Goal: Information Seeking & Learning: Learn about a topic

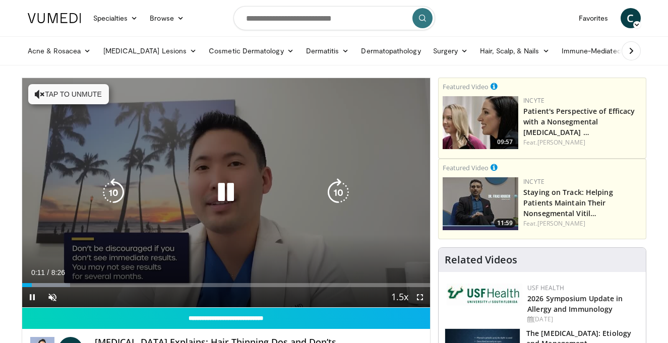
click at [64, 98] on button "Tap to unmute" at bounding box center [68, 94] width 81 height 20
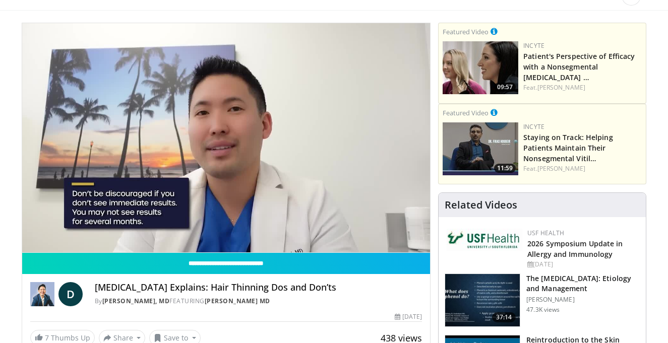
scroll to position [52, 0]
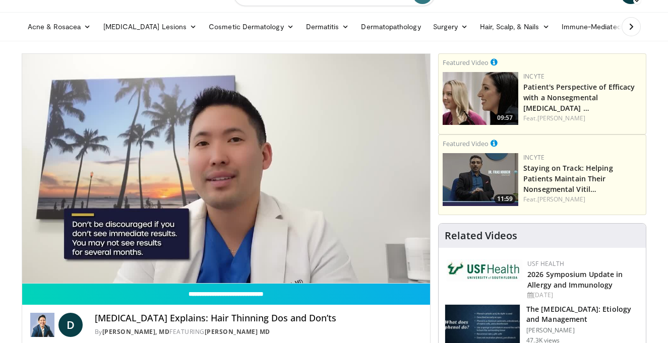
scroll to position [0, 0]
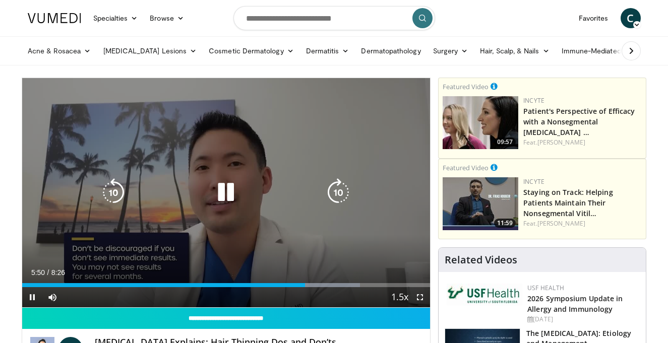
click at [228, 188] on icon "Video Player" at bounding box center [226, 193] width 28 height 28
click at [230, 188] on icon "Video Player" at bounding box center [226, 193] width 28 height 28
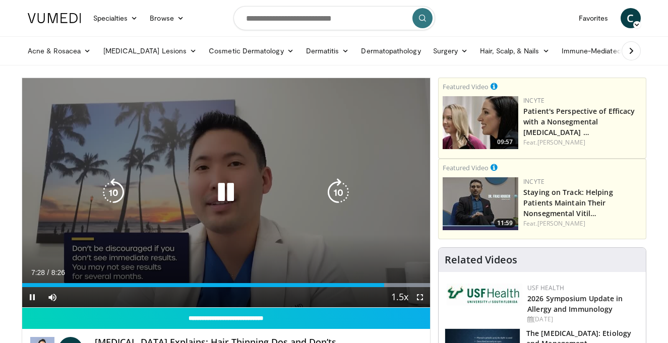
click at [238, 189] on icon "Video Player" at bounding box center [226, 193] width 28 height 28
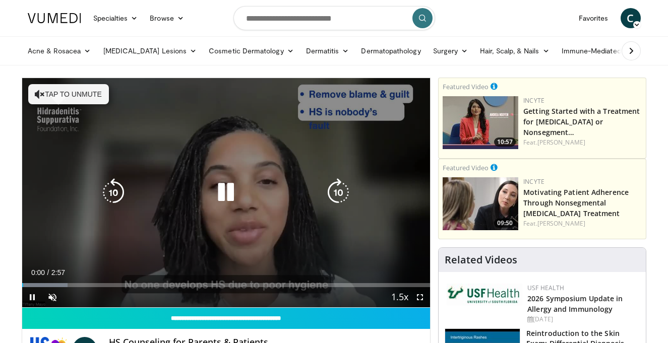
click at [224, 187] on icon "Video Player" at bounding box center [226, 193] width 28 height 28
click at [69, 89] on button "Tap to unmute" at bounding box center [68, 94] width 81 height 20
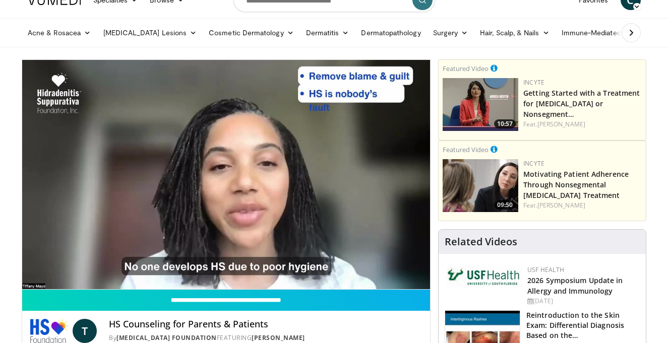
scroll to position [20, 0]
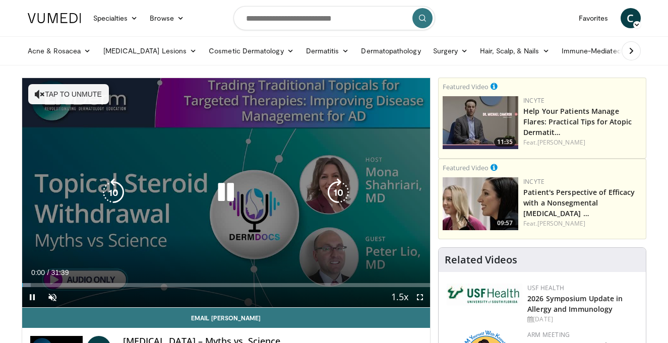
click at [223, 190] on icon "Video Player" at bounding box center [226, 193] width 28 height 28
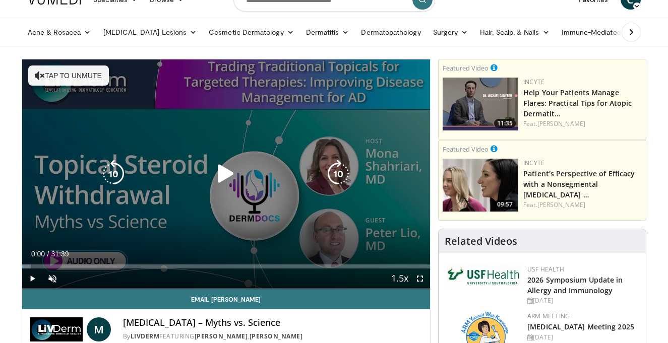
scroll to position [32, 0]
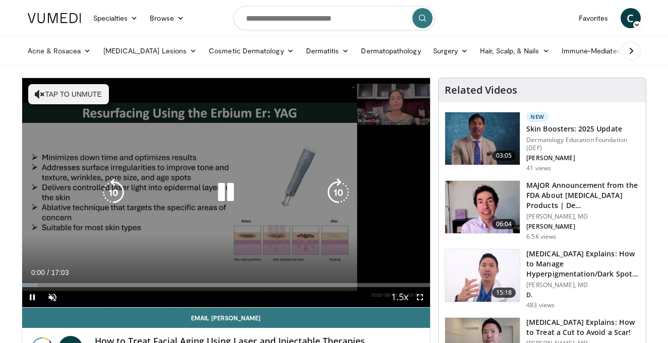
click at [221, 185] on icon "Video Player" at bounding box center [226, 193] width 28 height 28
click at [85, 92] on button "Tap to unmute" at bounding box center [68, 94] width 81 height 20
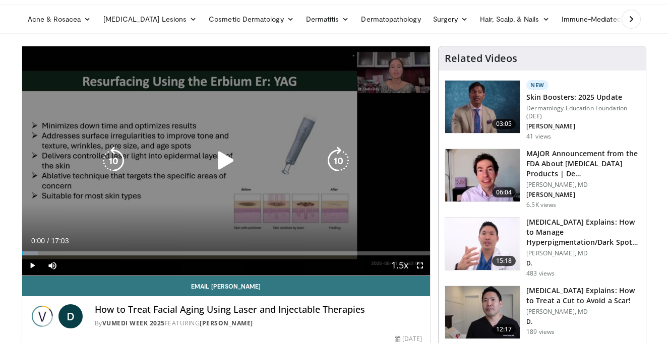
scroll to position [35, 0]
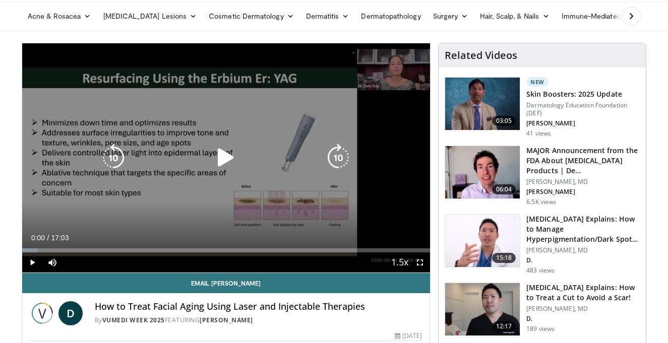
click at [225, 157] on icon "Video Player" at bounding box center [226, 158] width 28 height 28
click at [224, 158] on icon "Video Player" at bounding box center [226, 158] width 28 height 28
click at [224, 161] on icon "Video Player" at bounding box center [226, 158] width 28 height 28
click at [112, 158] on icon "Video Player" at bounding box center [113, 158] width 28 height 28
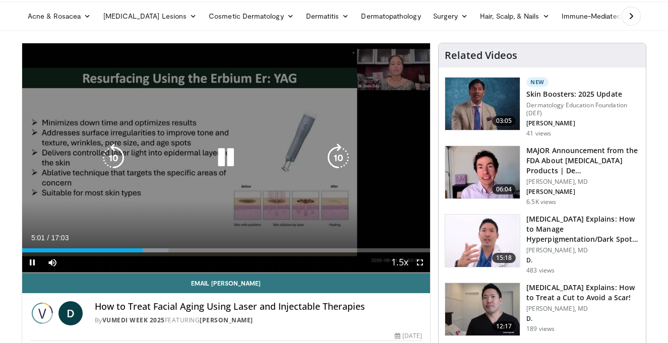
click at [115, 161] on icon "Video Player" at bounding box center [113, 158] width 28 height 28
click at [110, 159] on icon "Video Player" at bounding box center [113, 158] width 28 height 28
click at [222, 155] on icon "Video Player" at bounding box center [226, 158] width 28 height 28
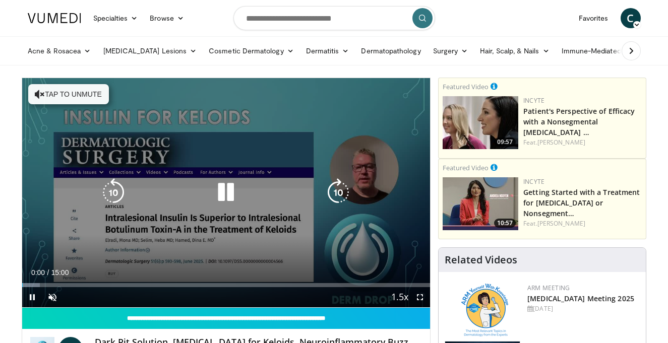
click at [226, 195] on icon "Video Player" at bounding box center [226, 193] width 28 height 28
click at [95, 95] on button "Tap to unmute" at bounding box center [68, 94] width 81 height 20
click at [225, 198] on icon "Video Player" at bounding box center [226, 193] width 28 height 28
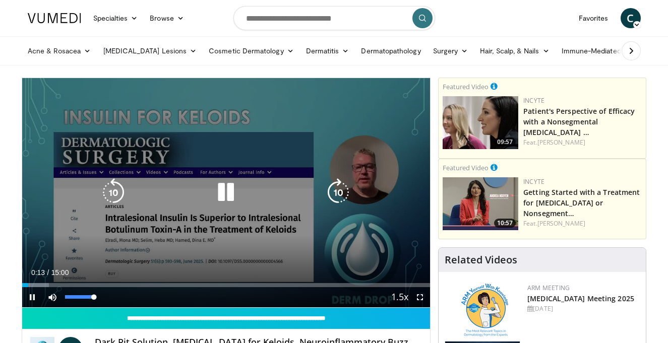
drag, startPoint x: 95, startPoint y: 297, endPoint x: 132, endPoint y: 296, distance: 36.8
click at [131, 296] on div "Current Time 0:13 / Duration 15:00 Pause Skip Backward Skip Forward Mute 100% L…" at bounding box center [226, 297] width 408 height 20
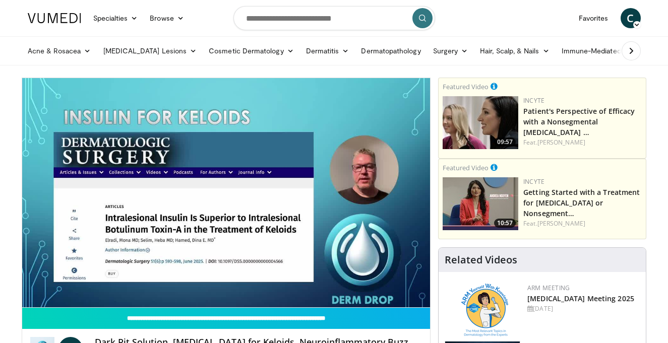
click at [406, 65] on div "Acne & Rosacea Acne Rosacea Benign Lesions Melanocytic Skin Lesions Vascular Sk…" at bounding box center [334, 50] width 668 height 29
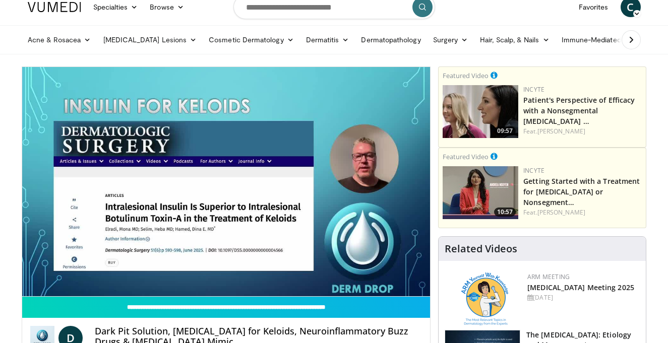
scroll to position [12, 0]
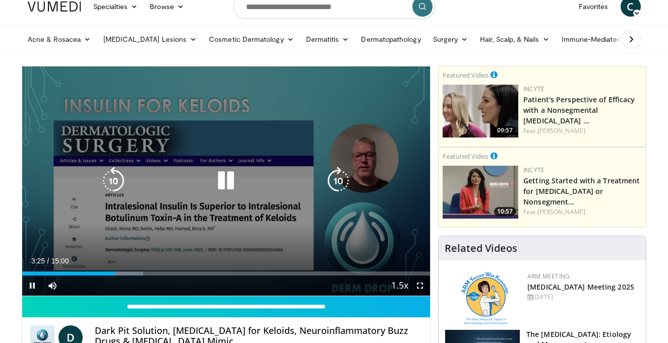
click at [115, 179] on icon "Video Player" at bounding box center [113, 181] width 28 height 28
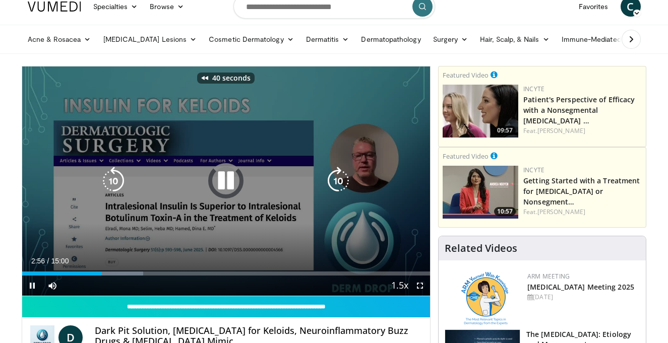
click at [115, 179] on icon "Video Player" at bounding box center [113, 181] width 28 height 28
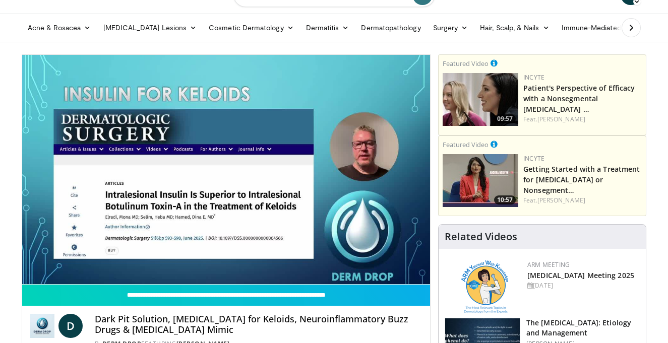
scroll to position [24, 0]
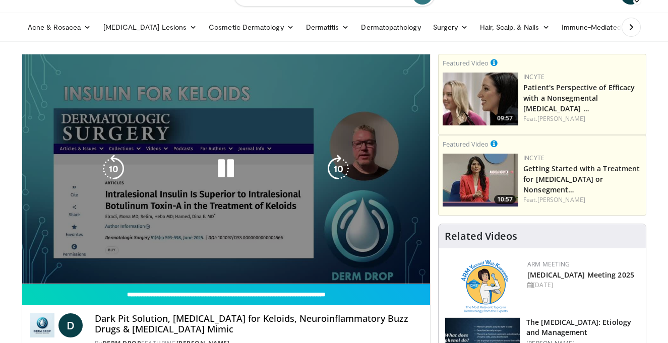
click at [106, 147] on div "60 seconds Tap to unmute" at bounding box center [226, 168] width 408 height 229
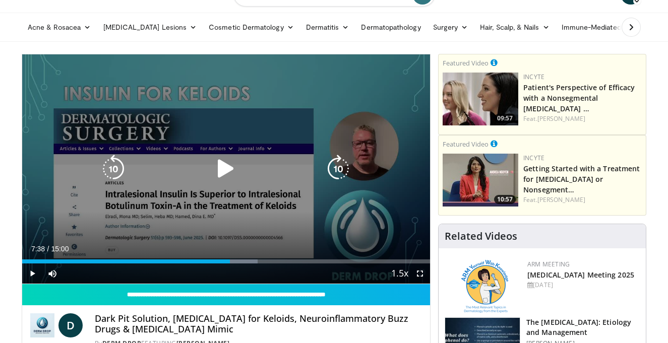
click at [150, 159] on div "Video Player" at bounding box center [225, 169] width 245 height 20
click at [111, 165] on icon "Video Player" at bounding box center [113, 169] width 28 height 28
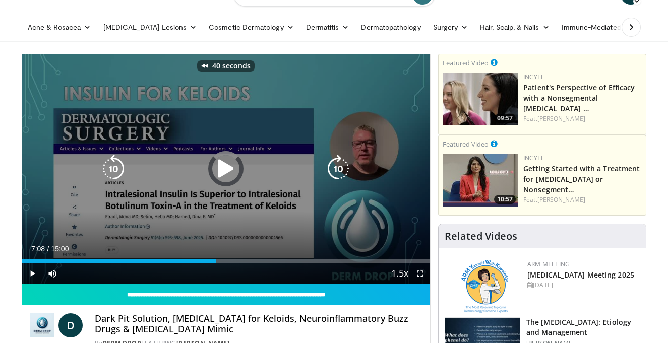
click at [139, 101] on div "40 seconds Tap to unmute" at bounding box center [226, 168] width 408 height 229
click at [80, 110] on div "40 seconds Tap to unmute" at bounding box center [226, 168] width 408 height 229
click at [110, 167] on icon "Video Player" at bounding box center [113, 169] width 28 height 28
click at [136, 121] on div "10 seconds Tap to unmute" at bounding box center [226, 168] width 408 height 229
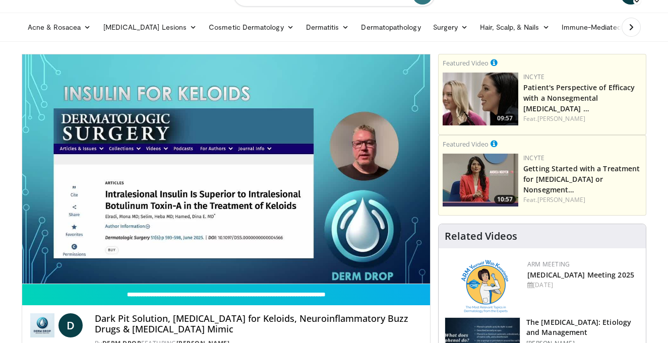
click at [141, 113] on div "10 seconds Tap to unmute" at bounding box center [226, 168] width 408 height 229
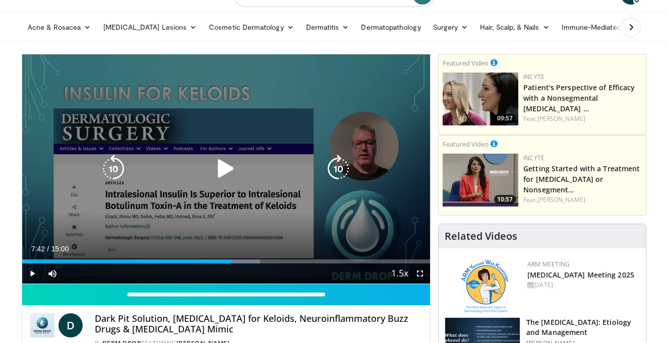
click at [110, 176] on icon "Video Player" at bounding box center [113, 169] width 28 height 28
click at [114, 168] on icon "Video Player" at bounding box center [113, 169] width 28 height 28
click at [140, 119] on div "20 seconds Tap to unmute" at bounding box center [226, 168] width 408 height 229
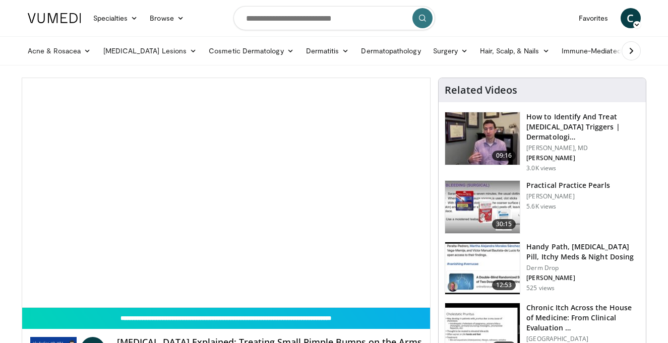
scroll to position [51, 0]
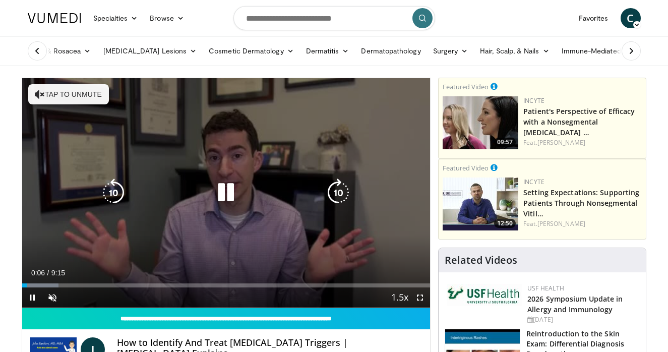
click at [71, 94] on button "Tap to unmute" at bounding box center [68, 94] width 81 height 20
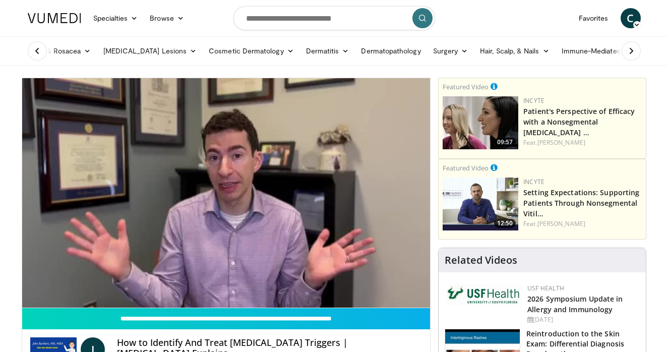
click at [421, 65] on ul "[MEDICAL_DATA] [MEDICAL_DATA] [MEDICAL_DATA] Lesions Melanocytic Skin Lesions V…" at bounding box center [464, 51] width 884 height 28
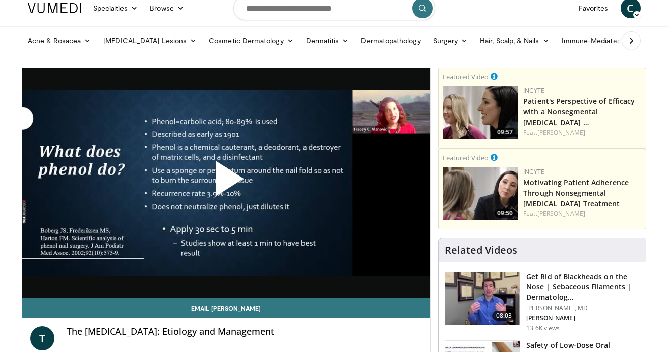
scroll to position [8, 0]
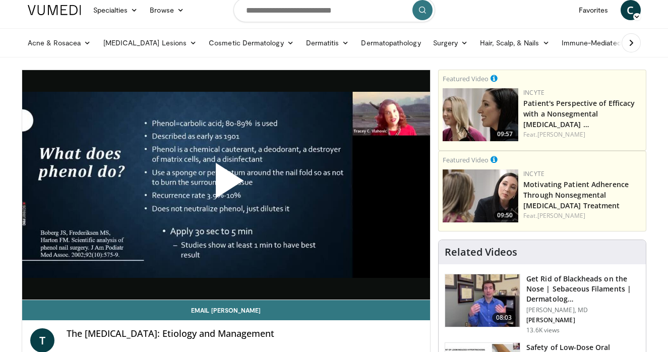
click at [226, 185] on span "Video Player" at bounding box center [226, 185] width 0 height 0
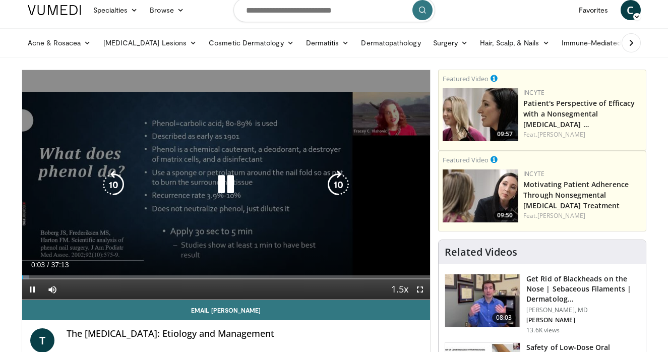
click at [226, 184] on icon "Video Player" at bounding box center [226, 184] width 28 height 28
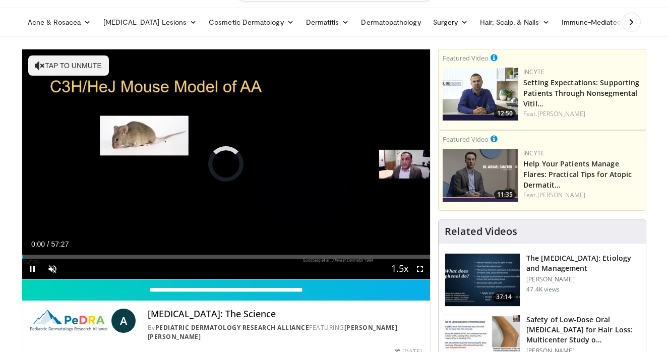
scroll to position [27, 0]
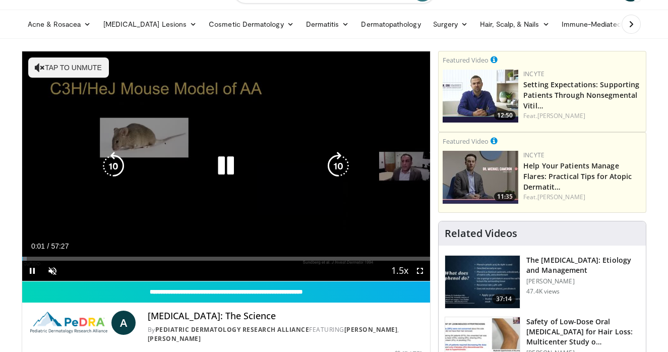
click at [226, 169] on icon "Video Player" at bounding box center [226, 166] width 28 height 28
click at [52, 64] on button "Tap to unmute" at bounding box center [68, 67] width 81 height 20
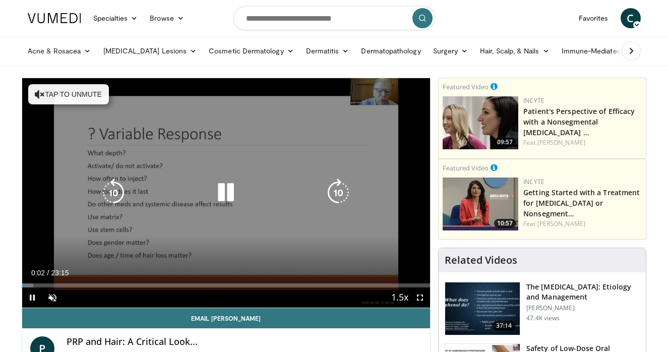
click at [229, 188] on icon "Video Player" at bounding box center [226, 193] width 28 height 28
click at [72, 98] on button "Tap to unmute" at bounding box center [68, 94] width 81 height 20
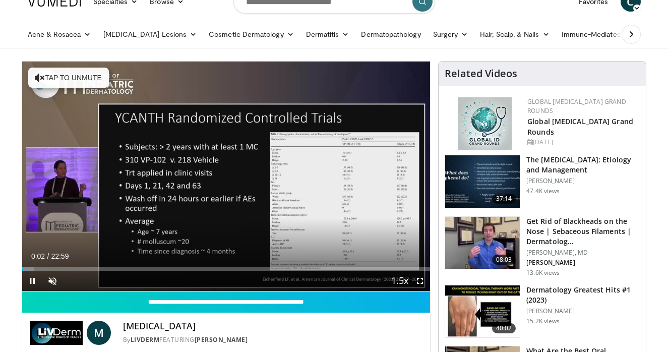
scroll to position [14, 0]
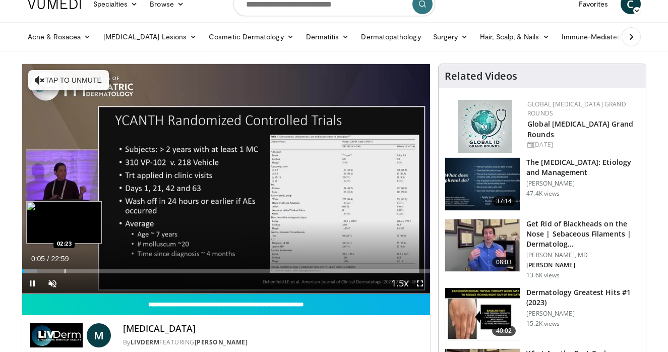
click at [65, 270] on div "Progress Bar" at bounding box center [65, 271] width 1 height 4
click at [55, 269] on div "Progress Bar" at bounding box center [55, 271] width 1 height 4
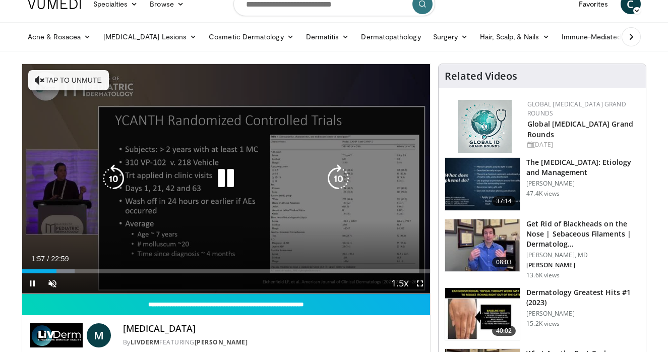
click at [343, 177] on icon "Video Player" at bounding box center [338, 178] width 28 height 28
click at [335, 177] on icon "Video Player" at bounding box center [338, 178] width 28 height 28
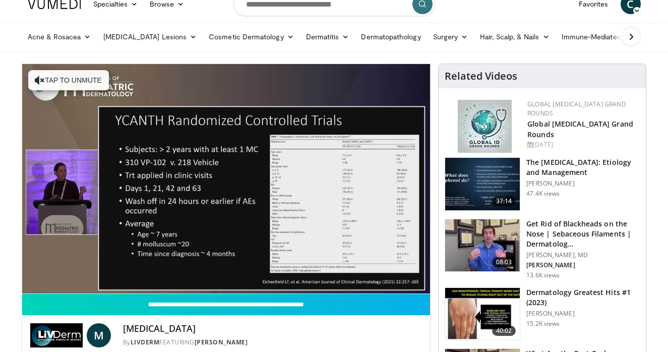
click at [335, 177] on div "20 seconds Tap to unmute" at bounding box center [226, 178] width 408 height 229
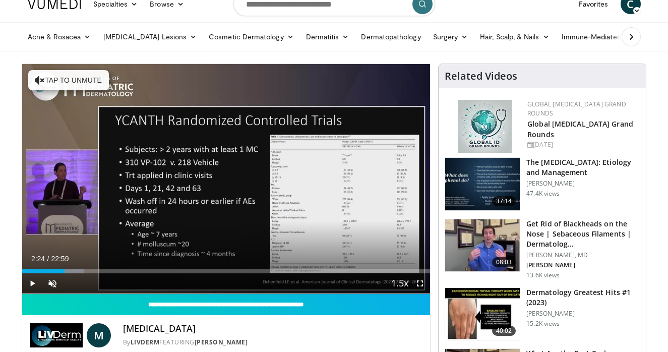
click at [335, 177] on div "20 seconds Tap to unmute" at bounding box center [226, 178] width 408 height 229
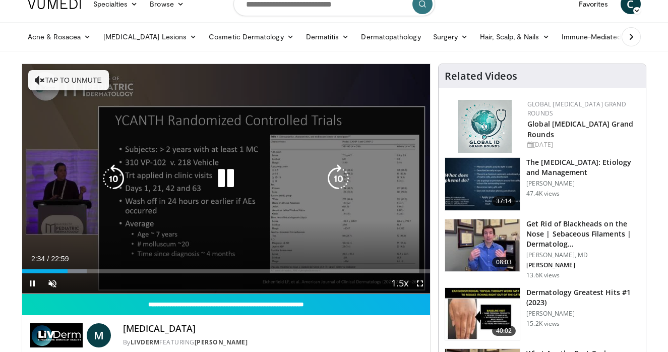
click at [339, 172] on icon "Video Player" at bounding box center [338, 178] width 28 height 28
click at [340, 177] on icon "Video Player" at bounding box center [338, 178] width 28 height 28
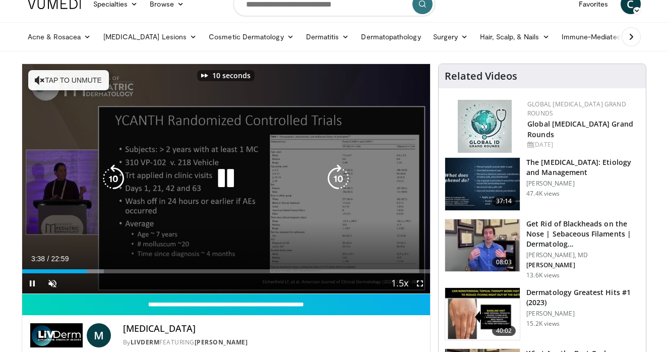
click at [340, 177] on icon "Video Player" at bounding box center [338, 178] width 28 height 28
click at [339, 176] on icon "Video Player" at bounding box center [338, 178] width 28 height 28
click at [339, 180] on icon "Video Player" at bounding box center [338, 178] width 28 height 28
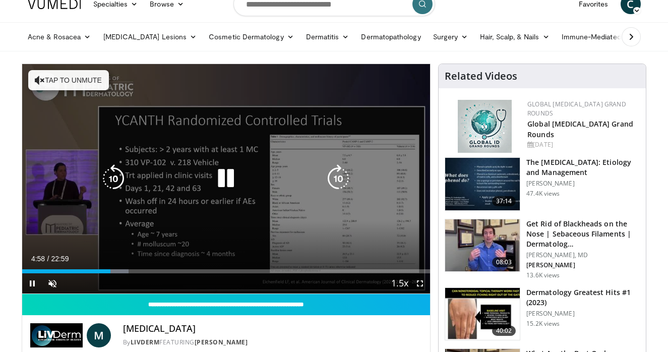
click at [338, 172] on icon "Video Player" at bounding box center [338, 178] width 28 height 28
click at [336, 174] on icon "Video Player" at bounding box center [338, 178] width 28 height 28
click at [338, 174] on icon "Video Player" at bounding box center [338, 178] width 28 height 28
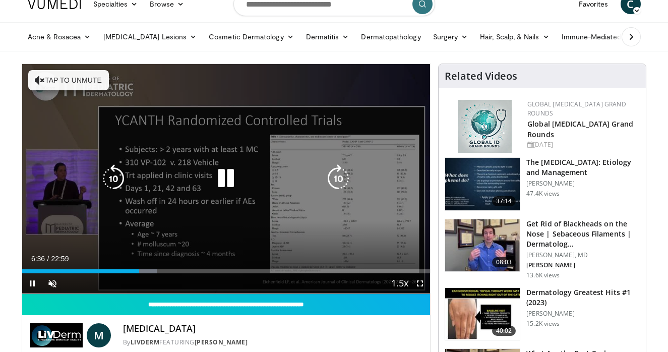
click at [339, 178] on icon "Video Player" at bounding box center [338, 178] width 28 height 28
click at [332, 174] on icon "Video Player" at bounding box center [338, 178] width 28 height 28
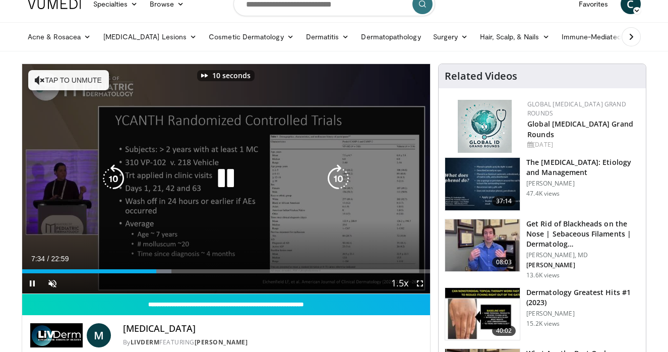
click at [332, 174] on icon "Video Player" at bounding box center [338, 178] width 28 height 28
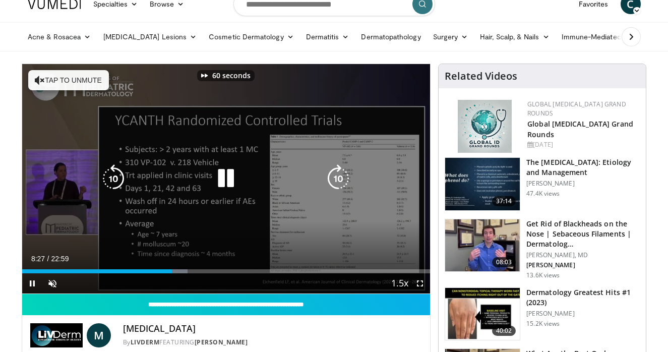
click at [332, 174] on icon "Video Player" at bounding box center [338, 178] width 28 height 28
click at [338, 173] on icon "Video Player" at bounding box center [338, 178] width 28 height 28
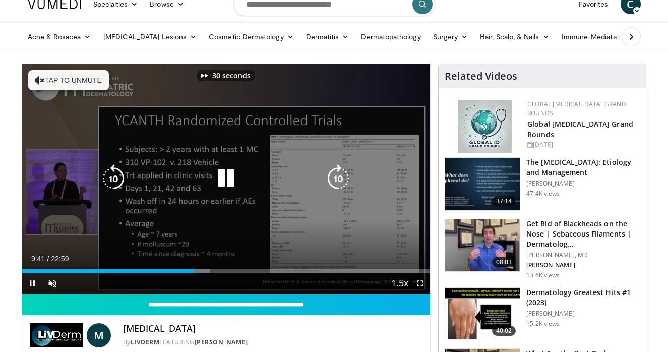
click at [338, 173] on icon "Video Player" at bounding box center [338, 178] width 28 height 28
click at [336, 178] on icon "Video Player" at bounding box center [338, 178] width 28 height 28
click at [338, 177] on icon "Video Player" at bounding box center [338, 178] width 28 height 28
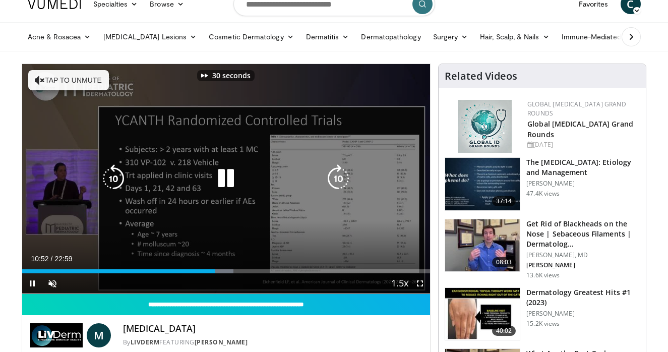
click at [338, 177] on icon "Video Player" at bounding box center [338, 178] width 28 height 28
click at [340, 174] on icon "Video Player" at bounding box center [338, 178] width 28 height 28
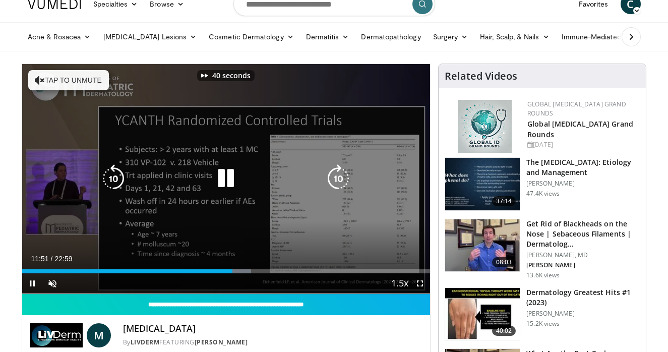
click at [340, 174] on icon "Video Player" at bounding box center [338, 178] width 28 height 28
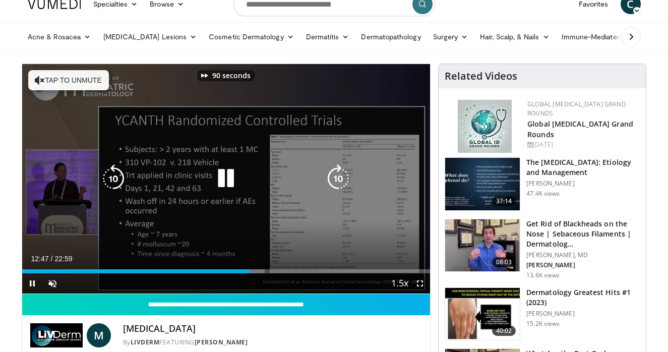
click at [340, 174] on icon "Video Player" at bounding box center [338, 178] width 28 height 28
click at [335, 174] on icon "Video Player" at bounding box center [338, 178] width 28 height 28
click at [338, 174] on icon "Video Player" at bounding box center [338, 178] width 28 height 28
click at [338, 176] on icon "Video Player" at bounding box center [338, 178] width 28 height 28
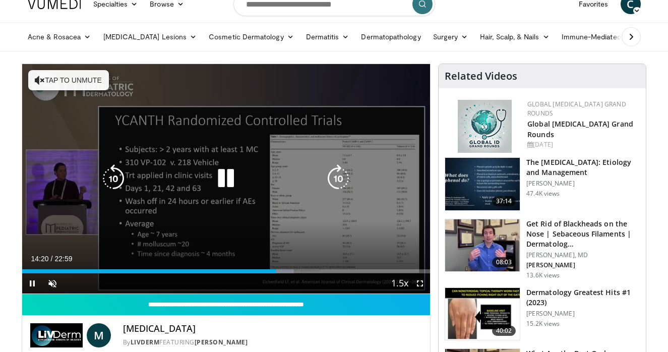
click at [230, 175] on icon "Video Player" at bounding box center [226, 178] width 28 height 28
click at [109, 173] on icon "Video Player" at bounding box center [113, 178] width 28 height 28
click at [220, 174] on icon "Video Player" at bounding box center [226, 178] width 28 height 28
click at [342, 181] on icon "Video Player" at bounding box center [338, 178] width 28 height 28
click at [339, 177] on icon "Video Player" at bounding box center [338, 178] width 28 height 28
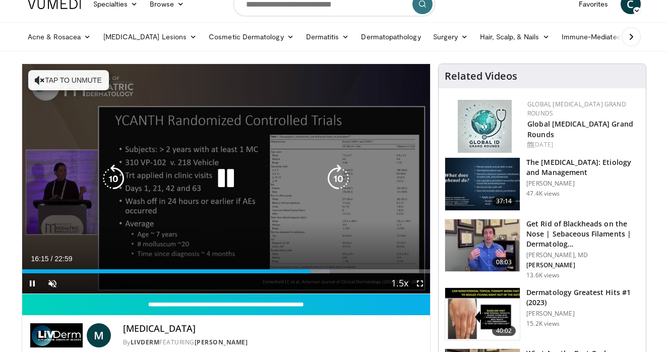
click at [341, 179] on icon "Video Player" at bounding box center [338, 178] width 28 height 28
click at [338, 174] on icon "Video Player" at bounding box center [338, 178] width 28 height 28
click at [114, 178] on icon "Video Player" at bounding box center [113, 178] width 28 height 28
click at [344, 178] on icon "Video Player" at bounding box center [338, 178] width 28 height 28
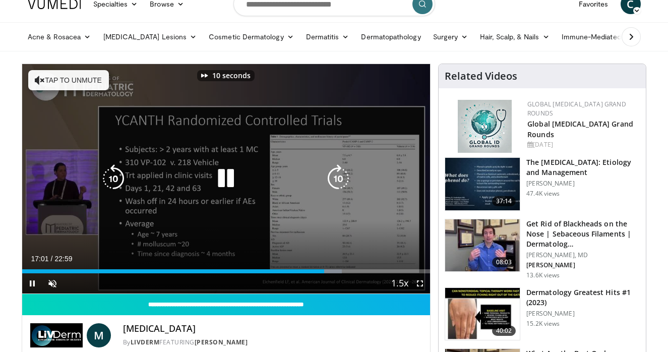
click at [344, 178] on icon "Video Player" at bounding box center [338, 178] width 28 height 28
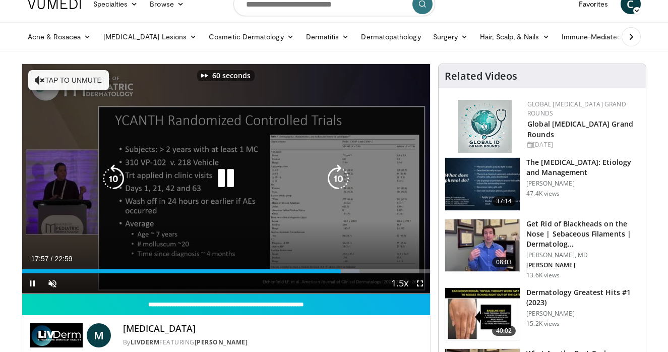
click at [98, 176] on div "60 seconds Tap to unmute" at bounding box center [226, 178] width 408 height 229
click at [120, 172] on icon "Video Player" at bounding box center [113, 178] width 28 height 28
click at [116, 177] on icon "Video Player" at bounding box center [113, 178] width 28 height 28
click at [228, 177] on icon "Video Player" at bounding box center [226, 178] width 28 height 28
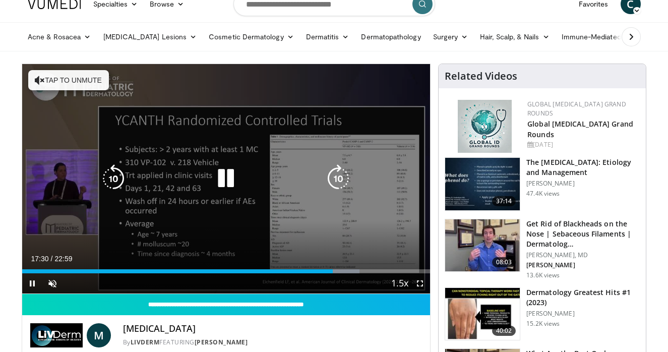
click at [338, 178] on icon "Video Player" at bounding box center [338, 178] width 28 height 28
click at [81, 79] on button "Tap to unmute" at bounding box center [68, 80] width 81 height 20
click at [109, 181] on icon "Video Player" at bounding box center [113, 178] width 28 height 28
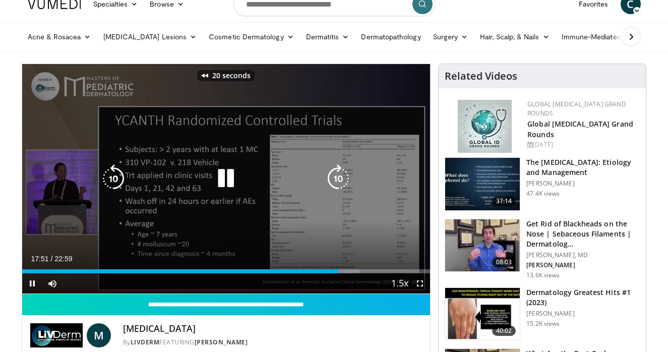
click at [109, 181] on icon "Video Player" at bounding box center [113, 178] width 28 height 28
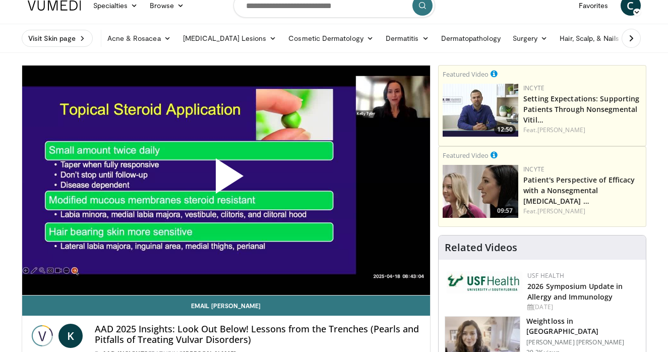
scroll to position [12, 0]
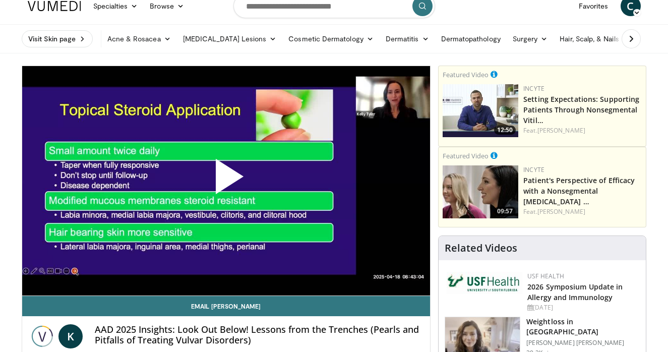
click at [226, 181] on span "Video Player" at bounding box center [226, 181] width 0 height 0
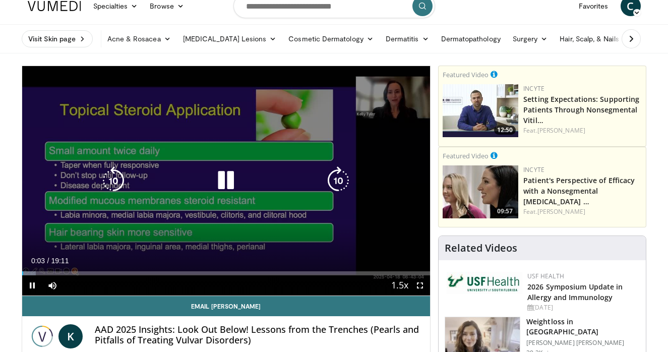
click at [224, 176] on icon "Video Player" at bounding box center [226, 180] width 28 height 28
